Goal: Use online tool/utility

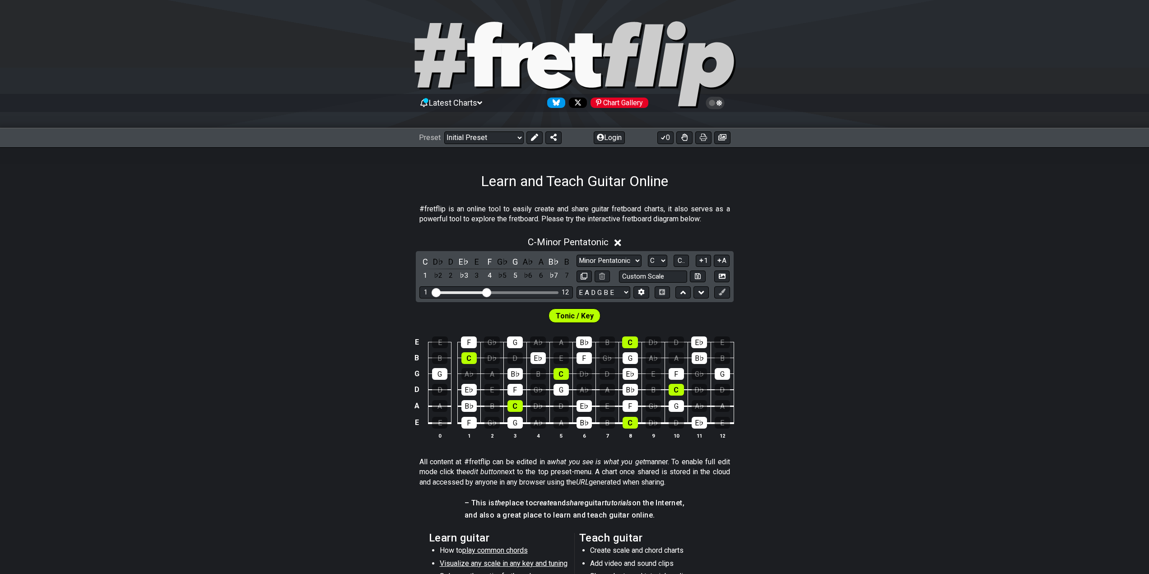
click at [126, 99] on div "Latest Charts Chart Gallery" at bounding box center [574, 112] width 1149 height 32
drag, startPoint x: 488, startPoint y: 289, endPoint x: 510, endPoint y: 291, distance: 21.8
click at [510, 292] on input "Visible fret range" at bounding box center [496, 292] width 128 height 0
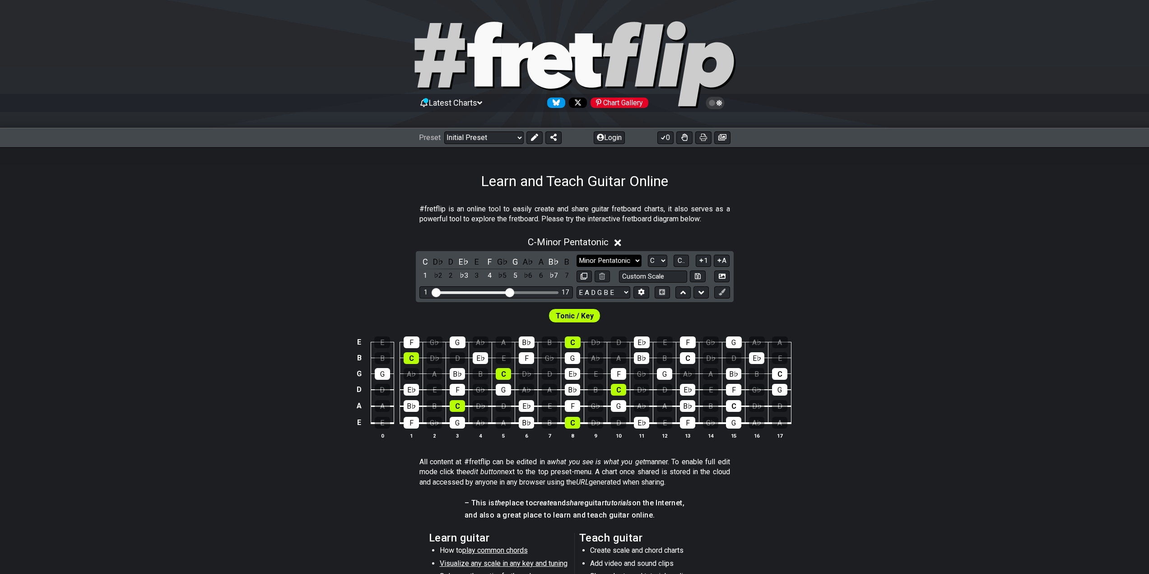
click at [608, 259] on select "Minor Pentatonic Click to edit Minor Pentatonic Major Pentatonic Minor Blues Ma…" at bounding box center [608, 261] width 65 height 12
select select "Minor / Aeolian"
click at [576, 255] on select "Minor Pentatonic Click to edit Minor Pentatonic Major Pentatonic Minor Blues Ma…" at bounding box center [608, 261] width 65 height 12
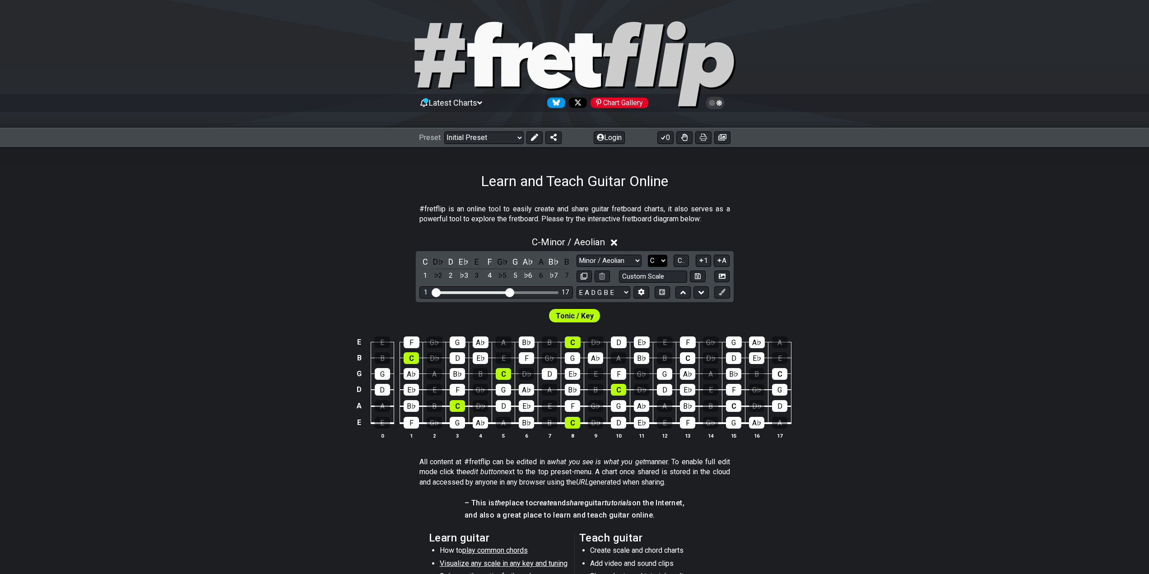
click at [654, 260] on select "A♭ A A♯ B♭ B C C♯ D♭ D D♯ E♭ E F F♯ G♭ G G♯" at bounding box center [657, 261] width 19 height 12
select select "B"
click at [648, 255] on select "A♭ A A♯ B♭ B C C♯ D♭ D D♯ E♭ E F F♯ G♭ G G♯" at bounding box center [657, 261] width 19 height 12
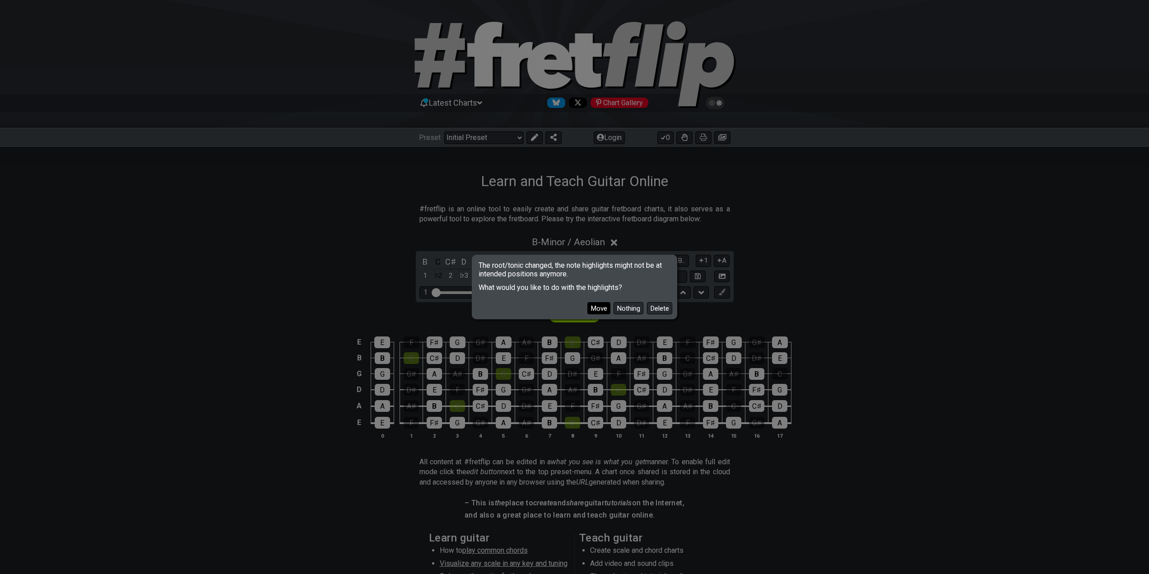
click at [598, 308] on button "Move" at bounding box center [598, 308] width 23 height 12
